Goal: Information Seeking & Learning: Learn about a topic

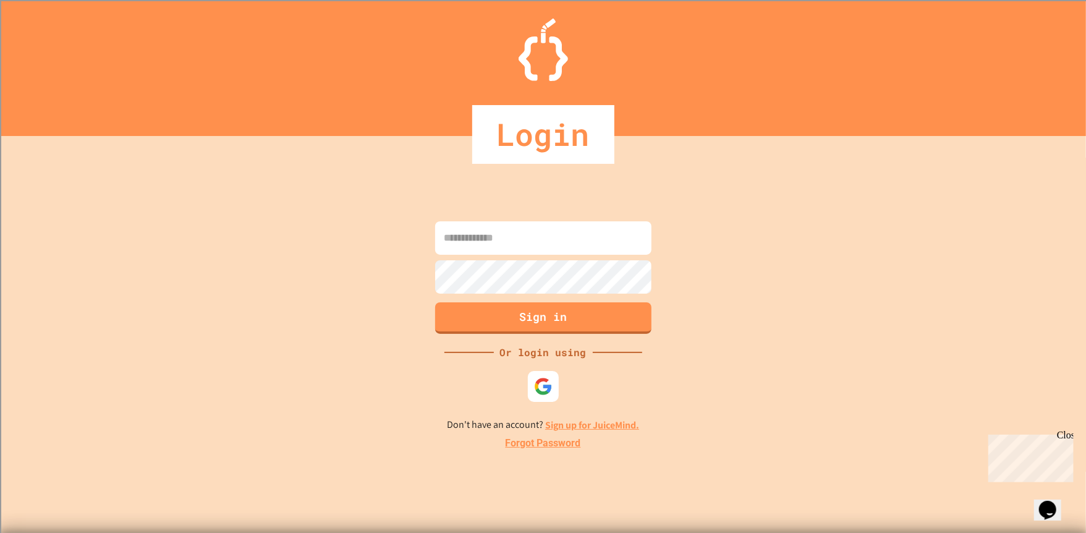
click at [515, 242] on input at bounding box center [543, 237] width 216 height 33
type input "**********"
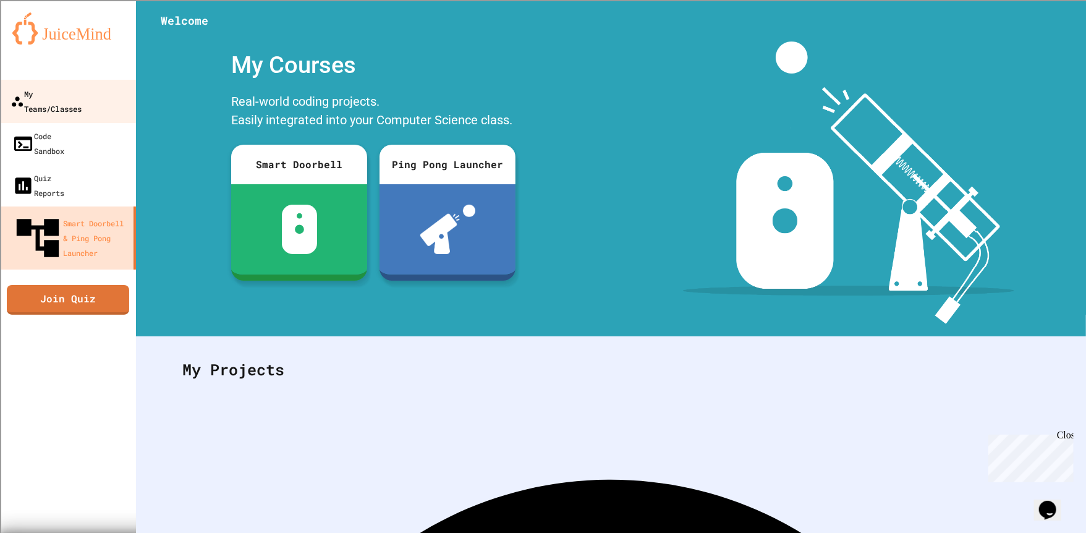
click at [83, 103] on link "My Teams/Classes" at bounding box center [68, 101] width 140 height 43
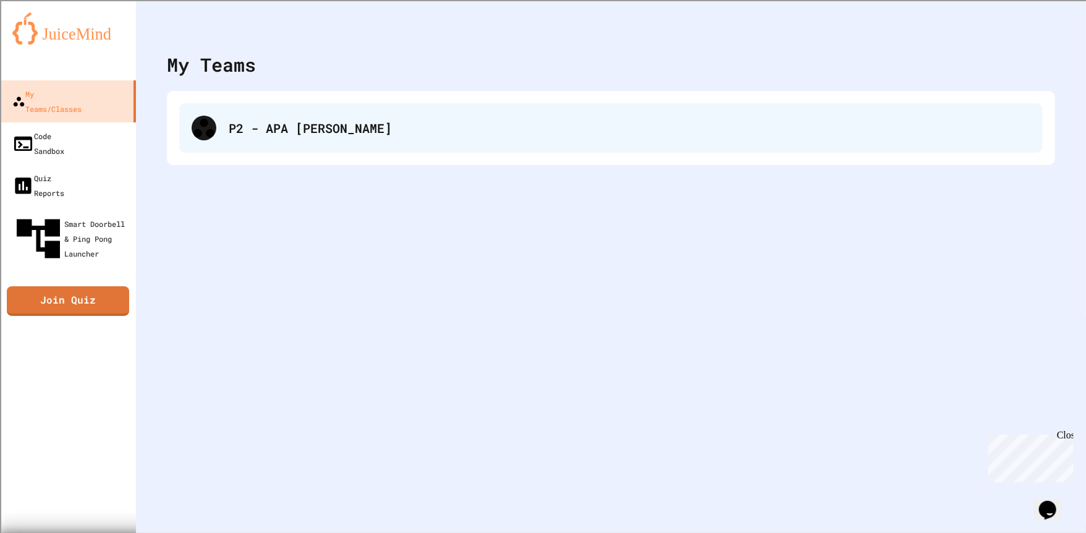
click at [255, 147] on div "P2 - APA [PERSON_NAME]" at bounding box center [611, 127] width 864 height 49
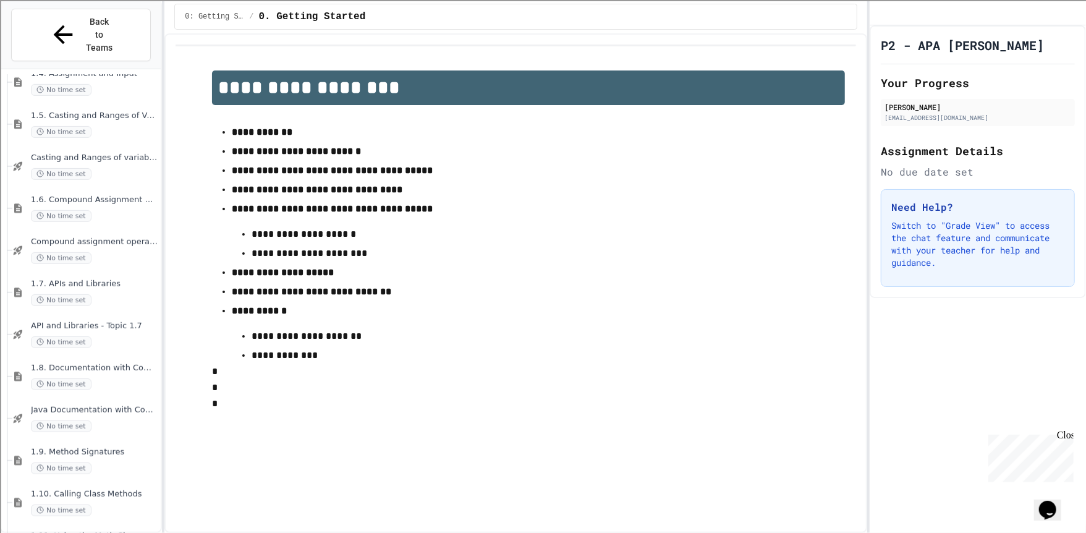
scroll to position [1218, 0]
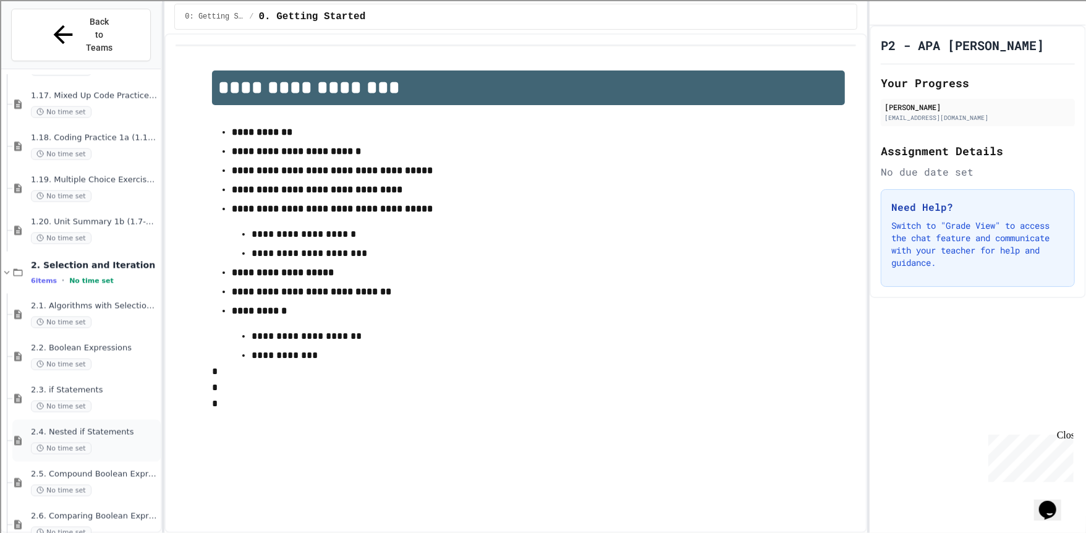
click at [101, 427] on span "2.4. Nested if Statements" at bounding box center [94, 432] width 127 height 11
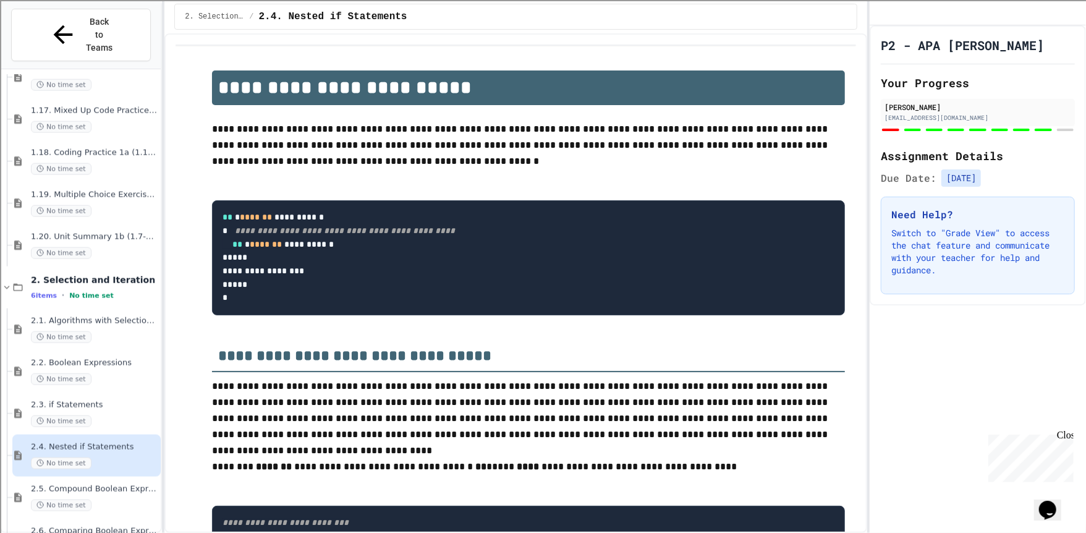
scroll to position [8138, 0]
